Goal: Communication & Community: Connect with others

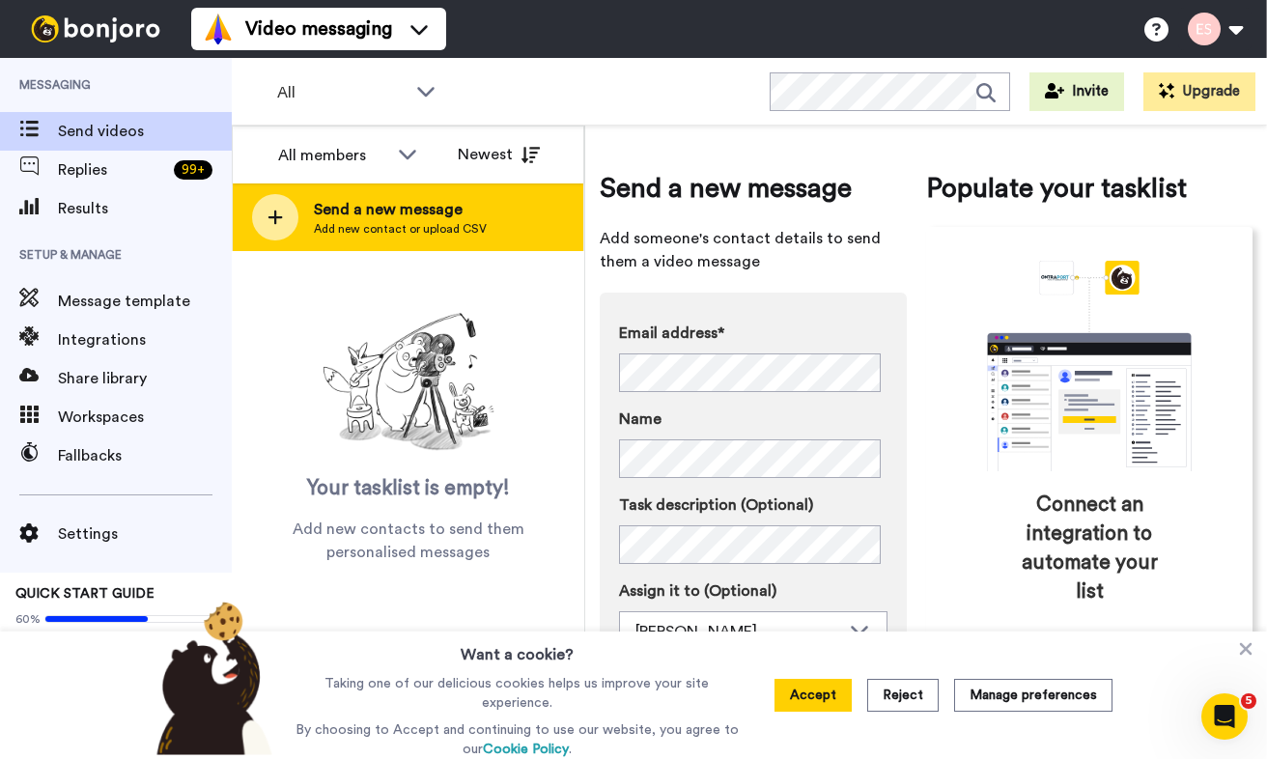
click at [414, 237] on div "Send a new message Add new contact or upload CSV" at bounding box center [408, 217] width 350 height 68
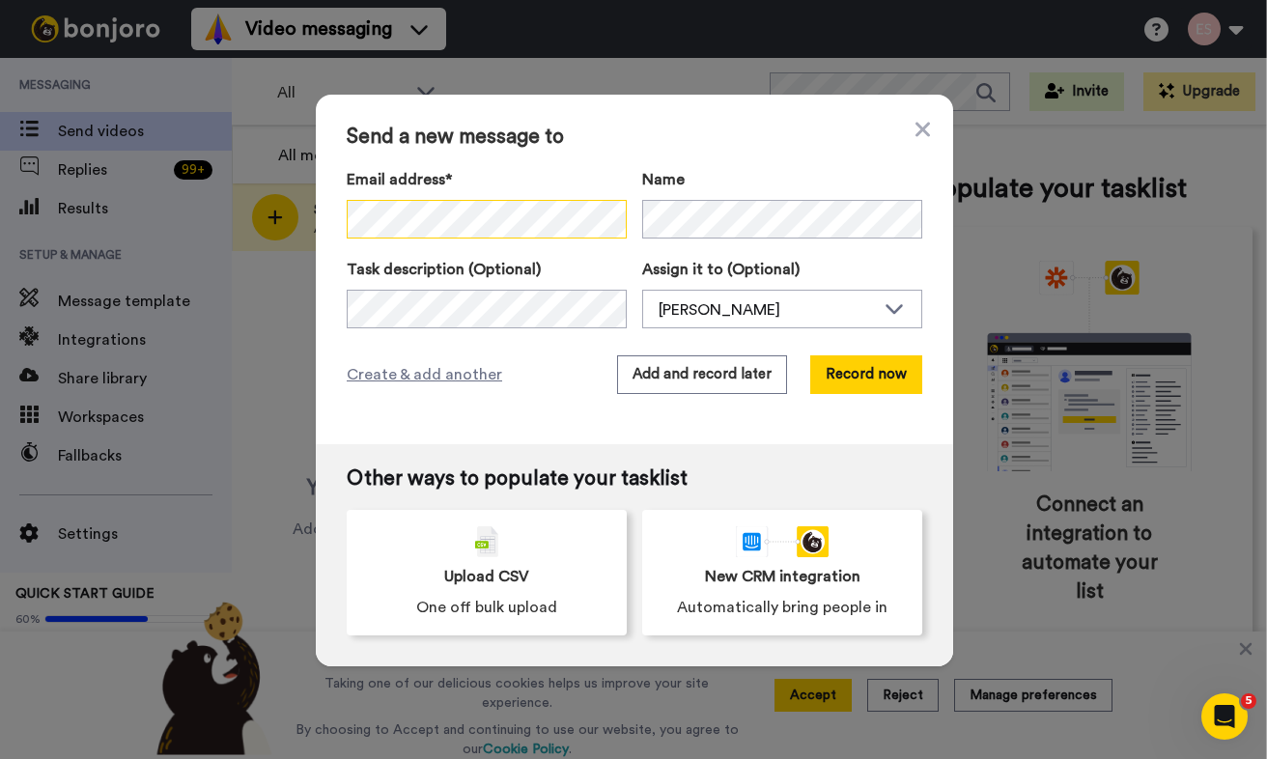
click at [581, 217] on div at bounding box center [487, 219] width 280 height 39
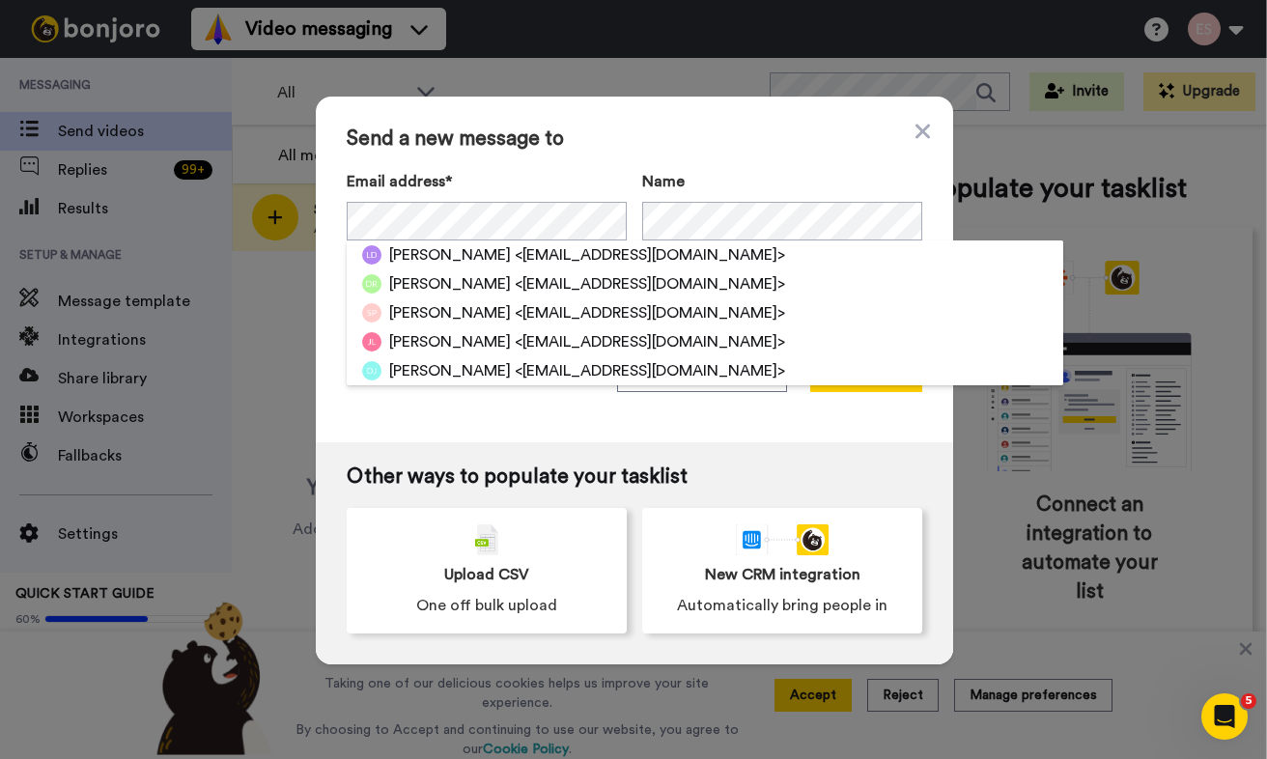
click at [643, 158] on div "Send a new message to Email address* [PERSON_NAME] <[EMAIL_ADDRESS][DOMAIN_NAME…" at bounding box center [634, 270] width 637 height 346
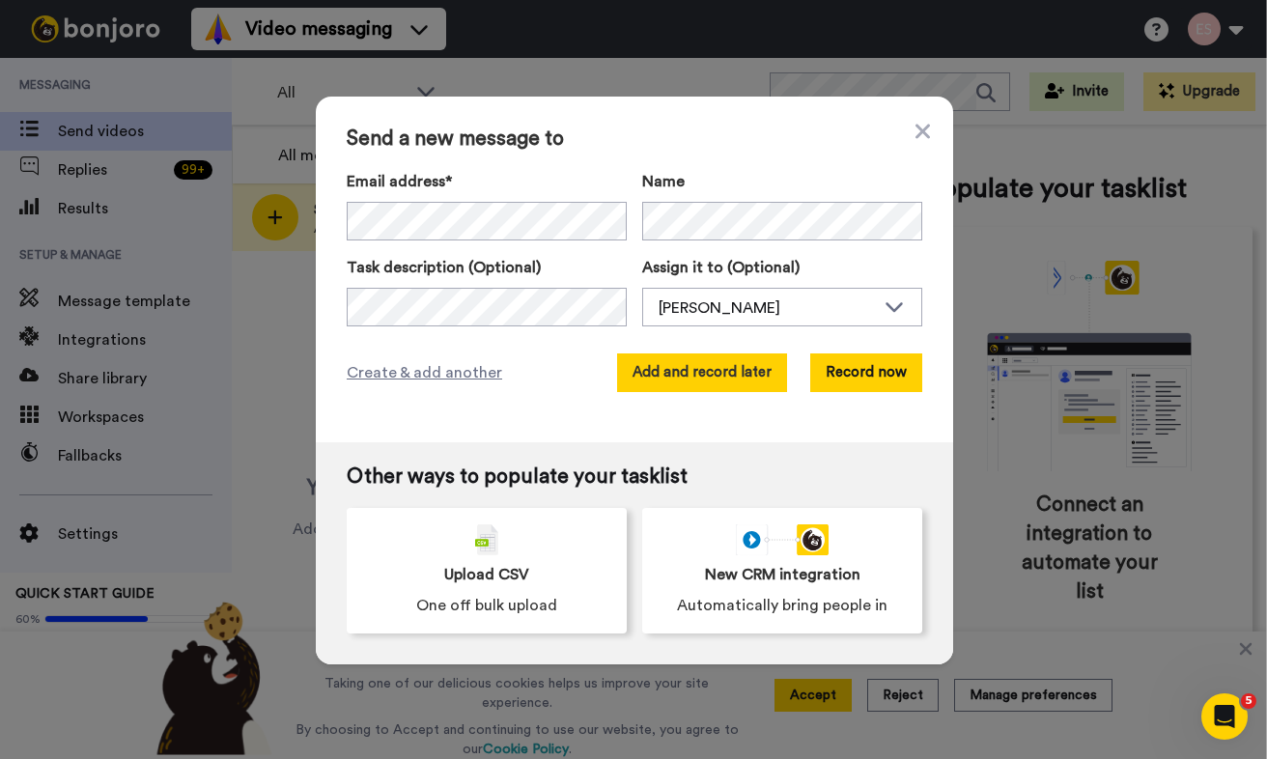
click at [683, 370] on button "Add and record later" at bounding box center [702, 372] width 170 height 39
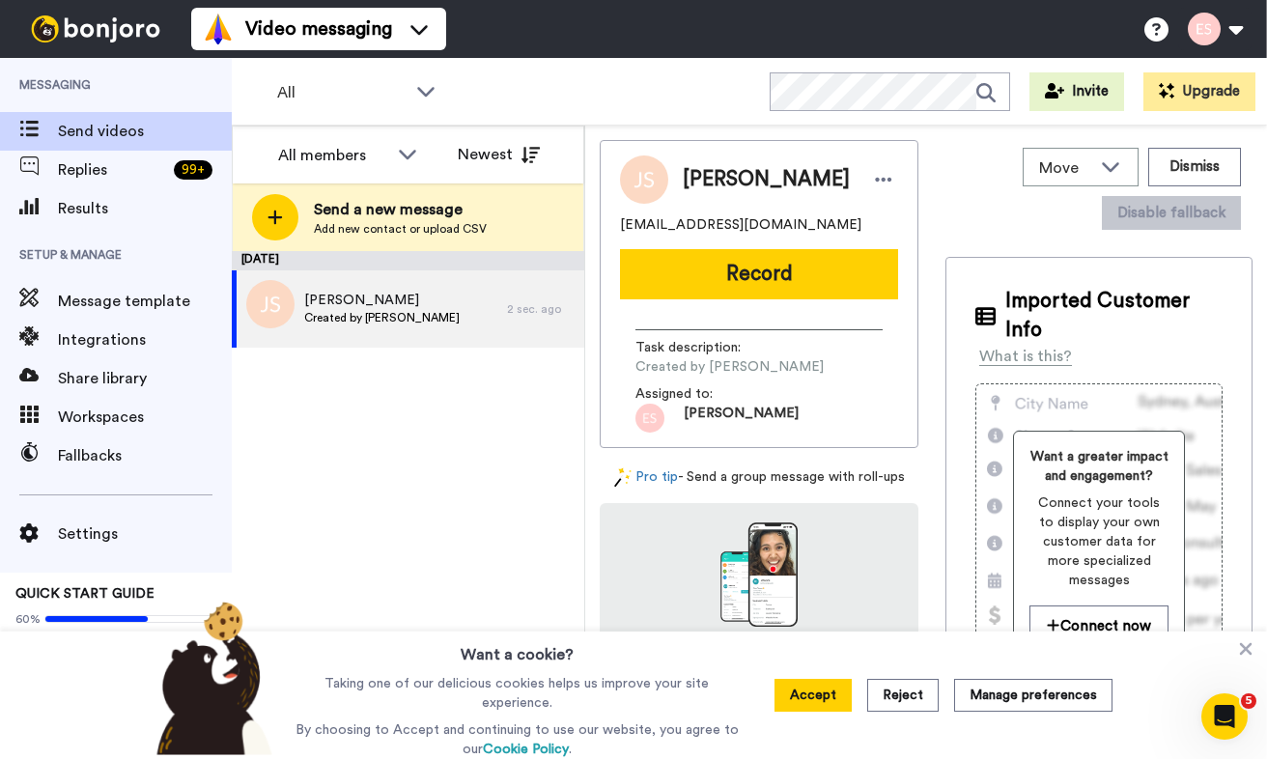
click at [694, 264] on button "Record" at bounding box center [759, 274] width 278 height 50
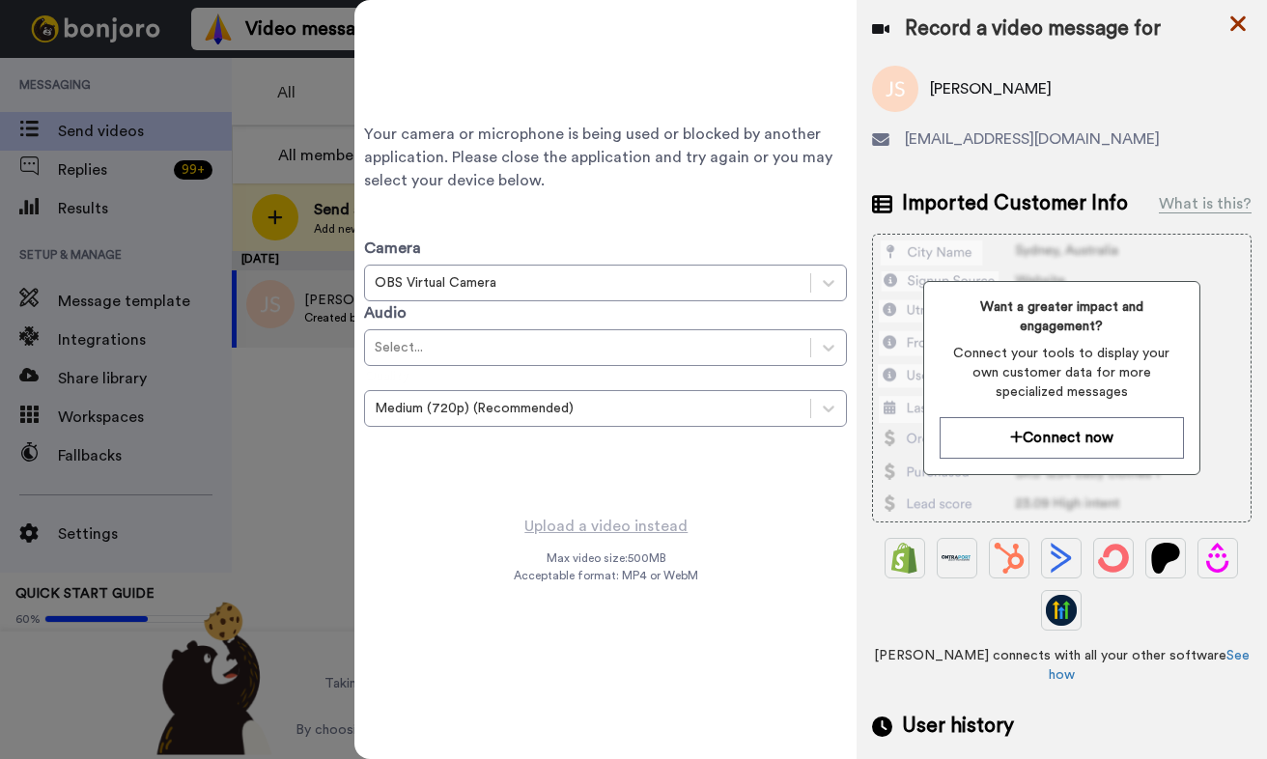
click at [1237, 21] on icon at bounding box center [1237, 23] width 15 height 15
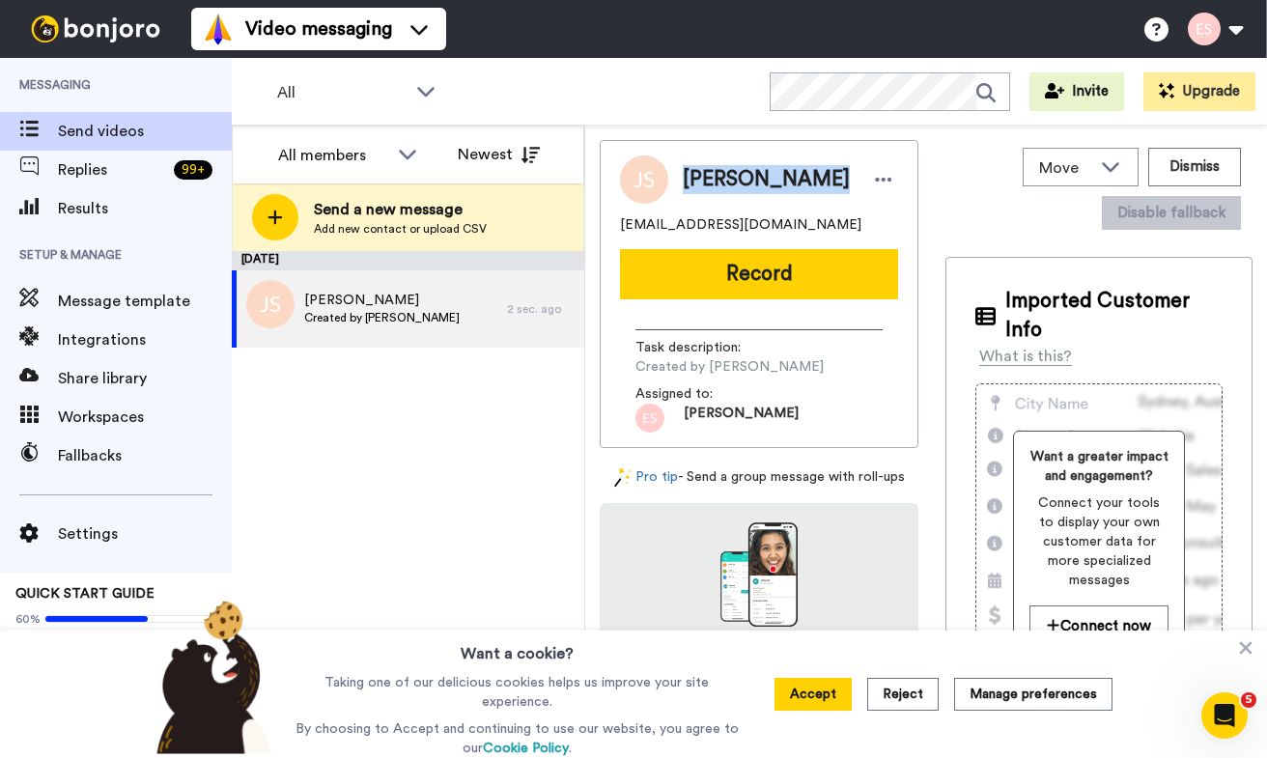
drag, startPoint x: 684, startPoint y: 180, endPoint x: 808, endPoint y: 182, distance: 124.6
click at [808, 182] on span "[PERSON_NAME]" at bounding box center [766, 179] width 167 height 29
copy span "[PERSON_NAME]"
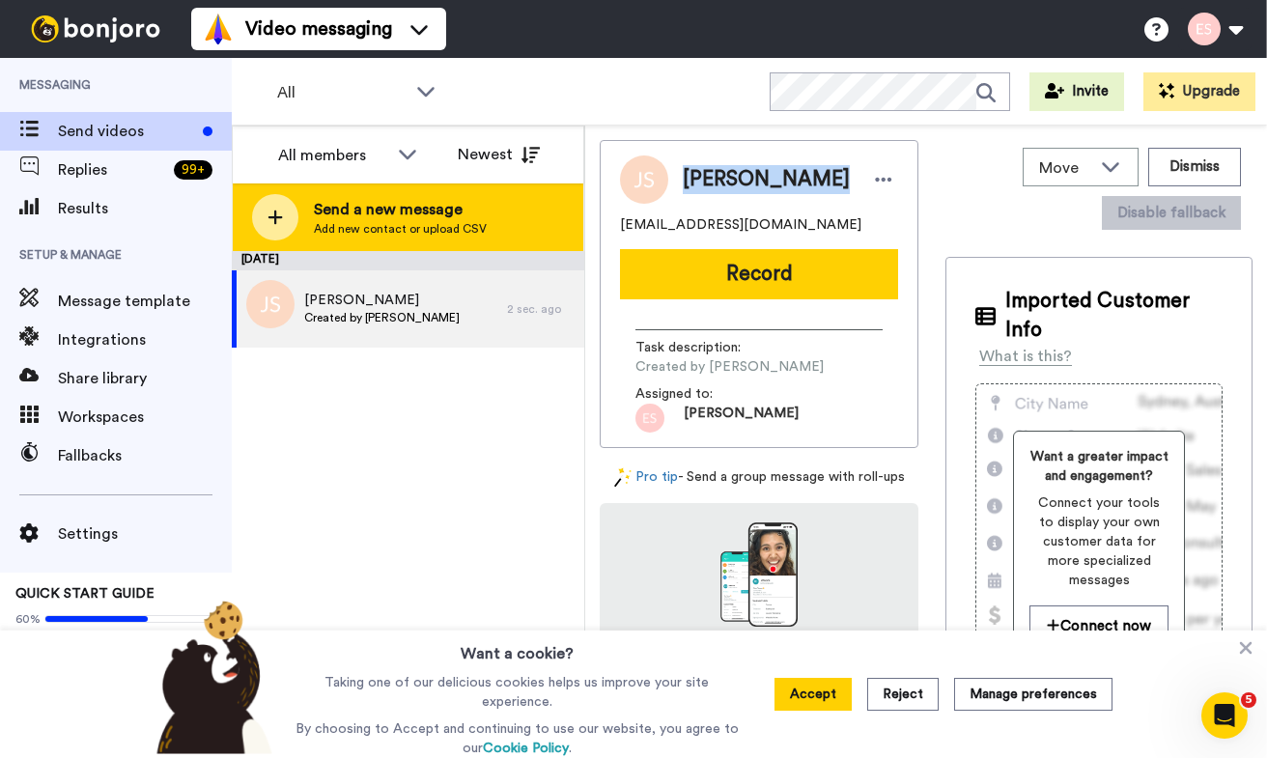
click at [433, 219] on span "Send a new message" at bounding box center [400, 209] width 173 height 23
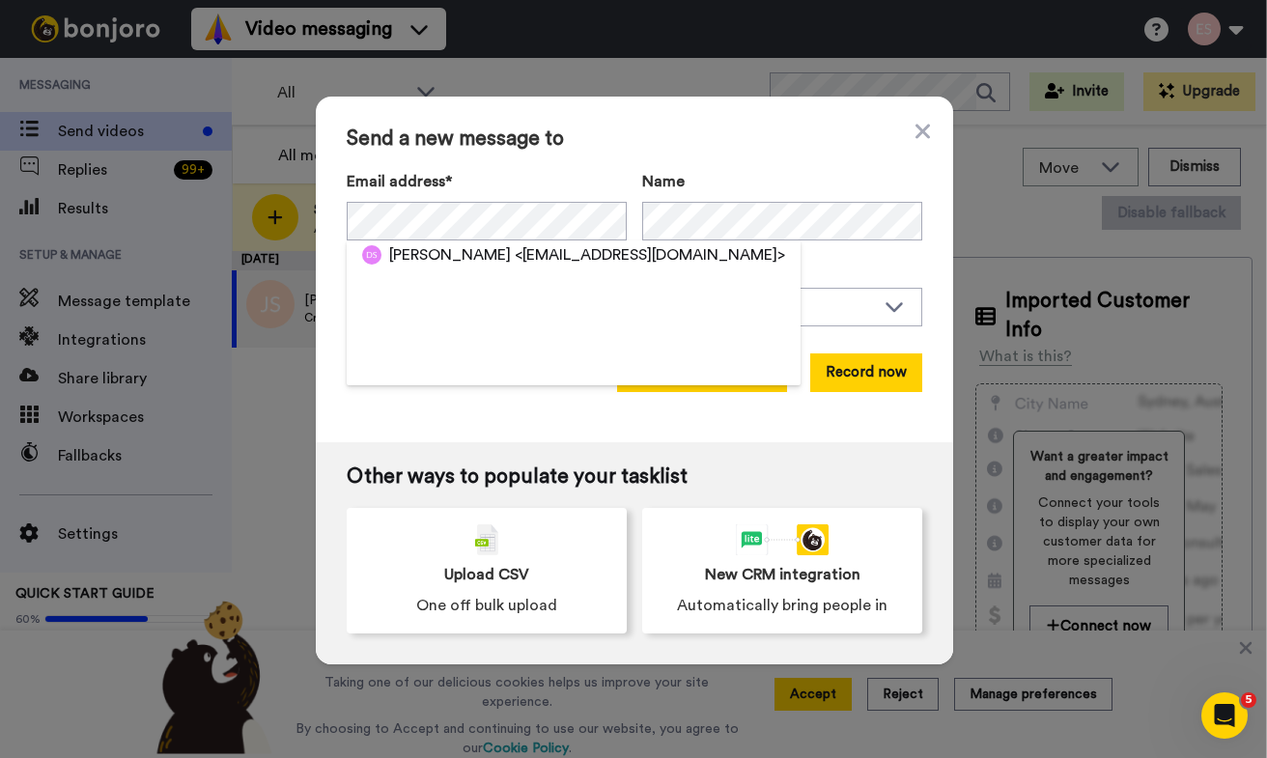
click at [744, 383] on button "Add and record later" at bounding box center [702, 372] width 170 height 39
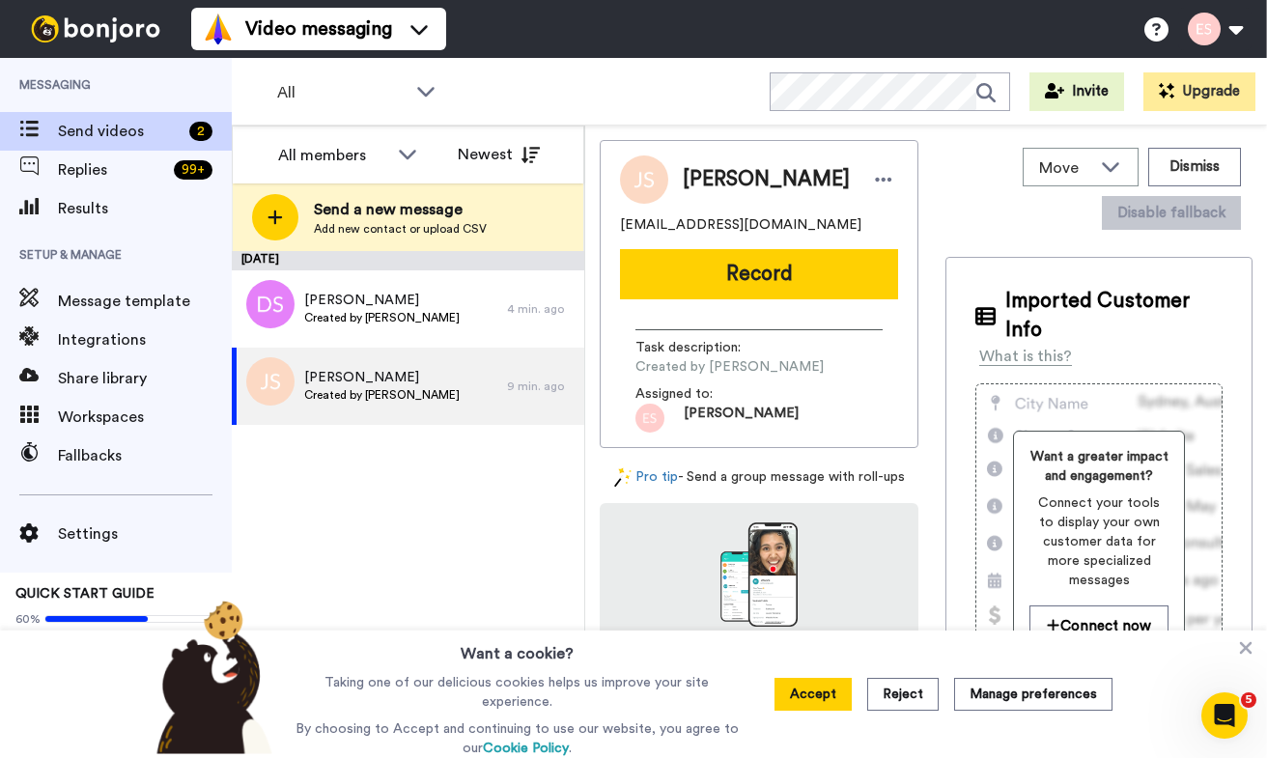
click at [337, 225] on span "Add new contact or upload CSV" at bounding box center [400, 228] width 173 height 15
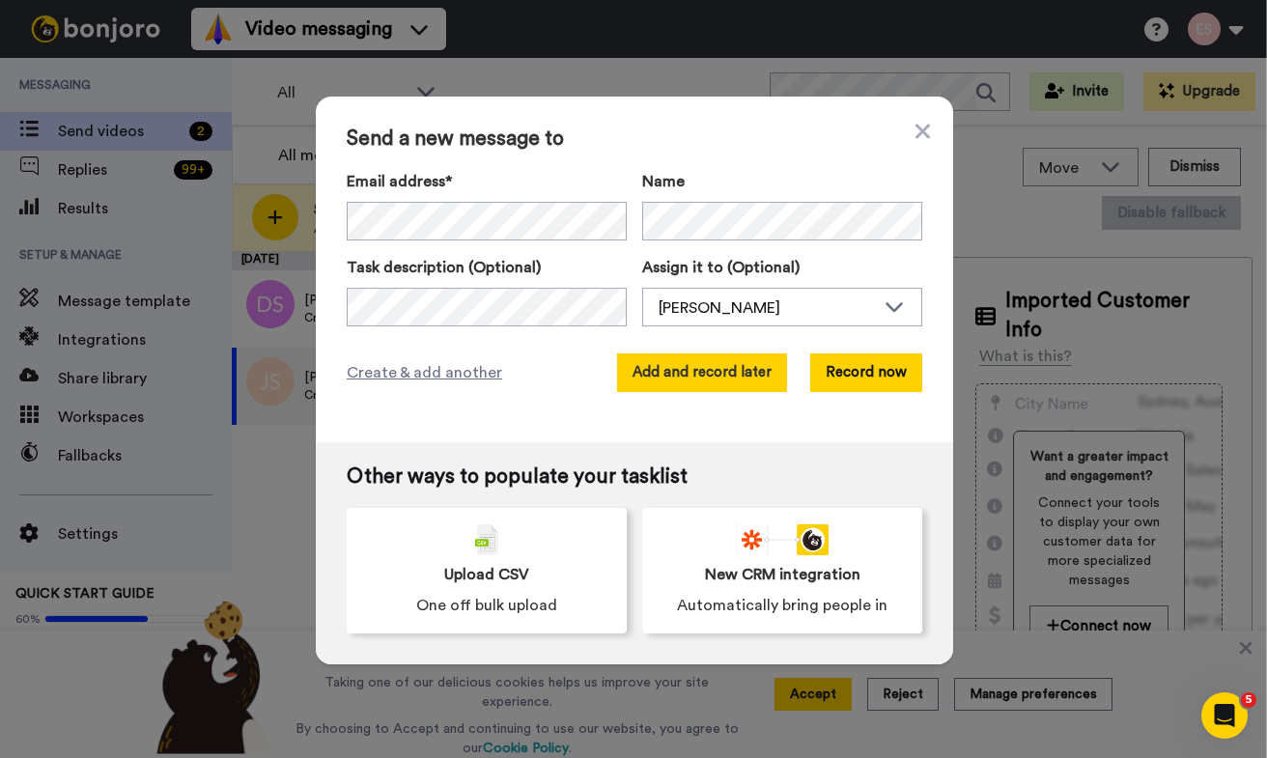
click at [740, 374] on button "Add and record later" at bounding box center [702, 372] width 170 height 39
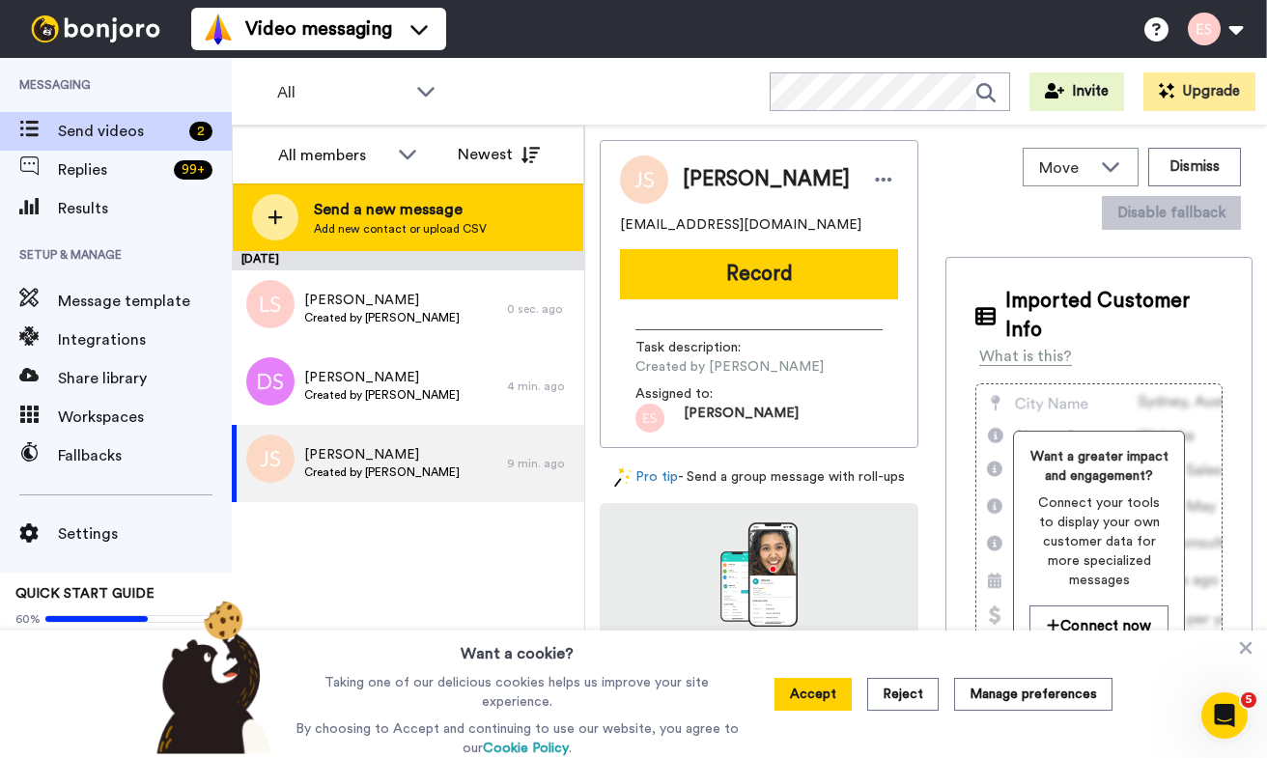
click at [432, 204] on span "Send a new message" at bounding box center [400, 209] width 173 height 23
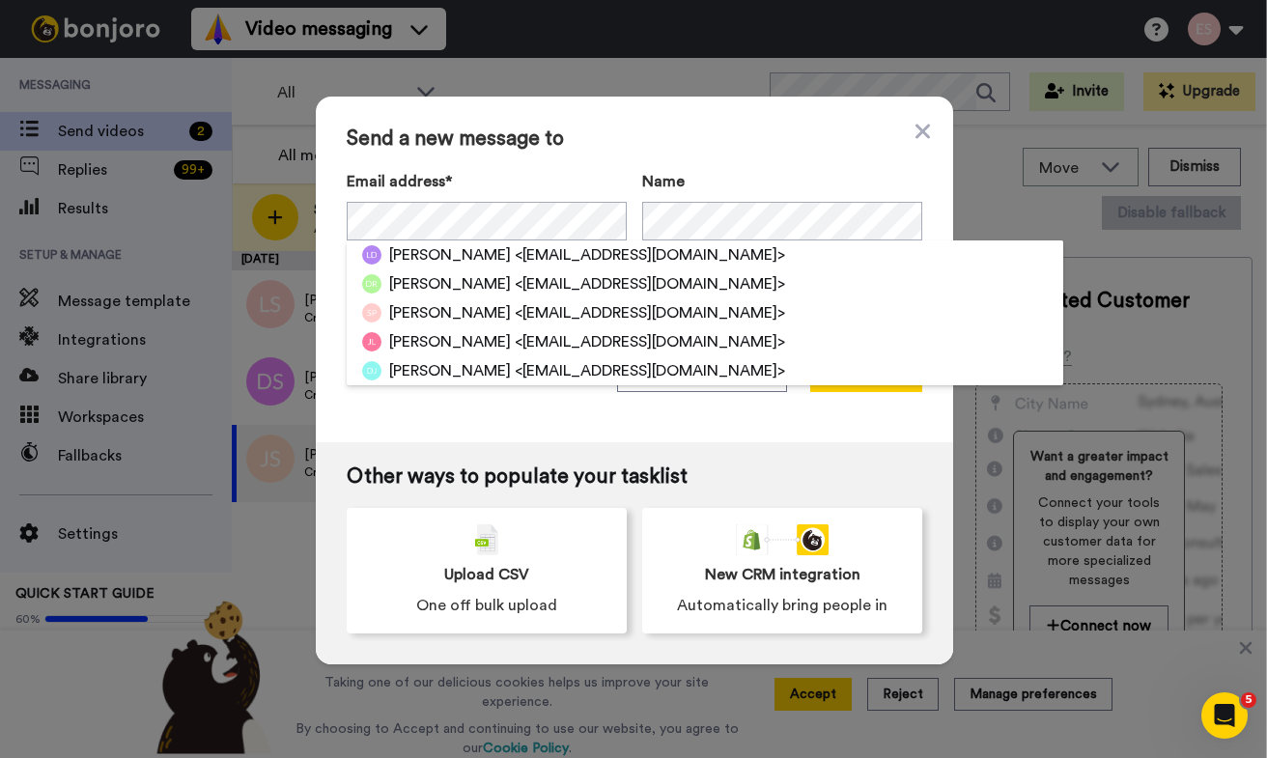
drag, startPoint x: 663, startPoint y: 134, endPoint x: 682, endPoint y: 196, distance: 64.5
click at [664, 136] on span "Send a new message to" at bounding box center [634, 138] width 575 height 23
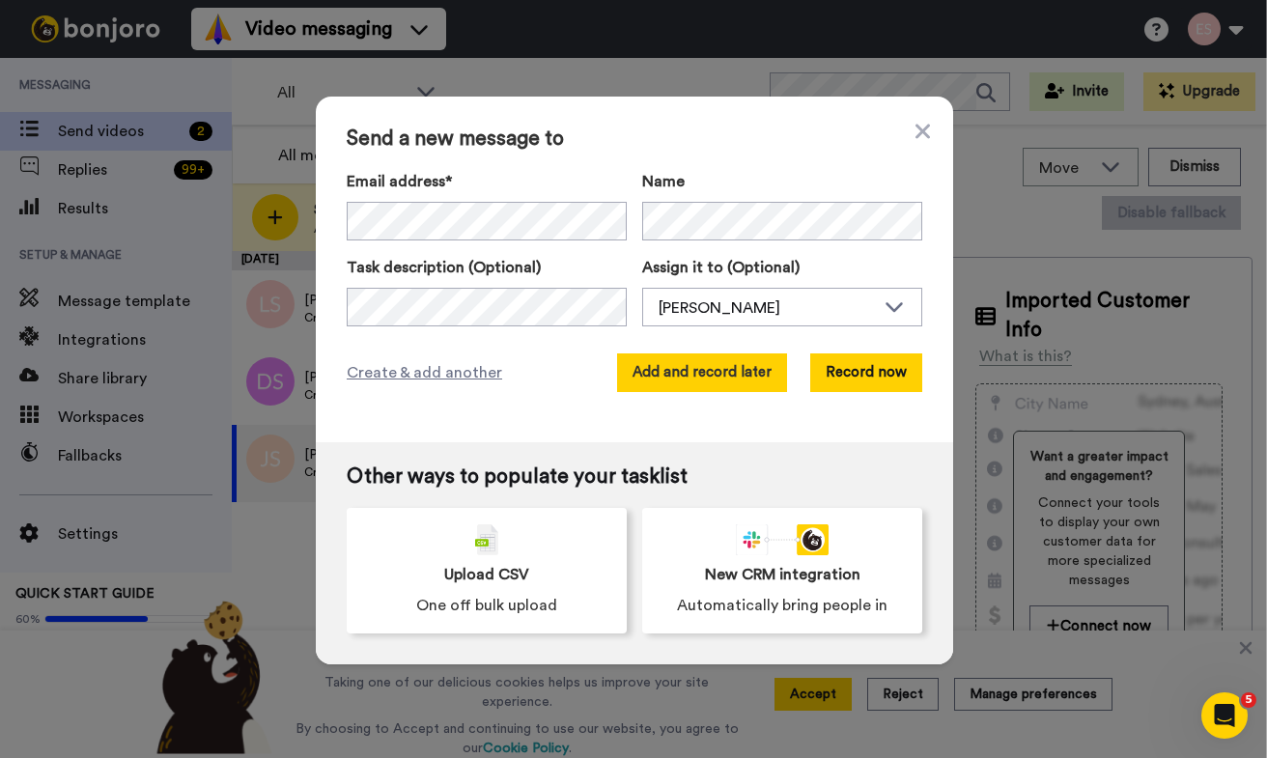
click at [716, 372] on button "Add and record later" at bounding box center [702, 372] width 170 height 39
